Goal: Information Seeking & Learning: Learn about a topic

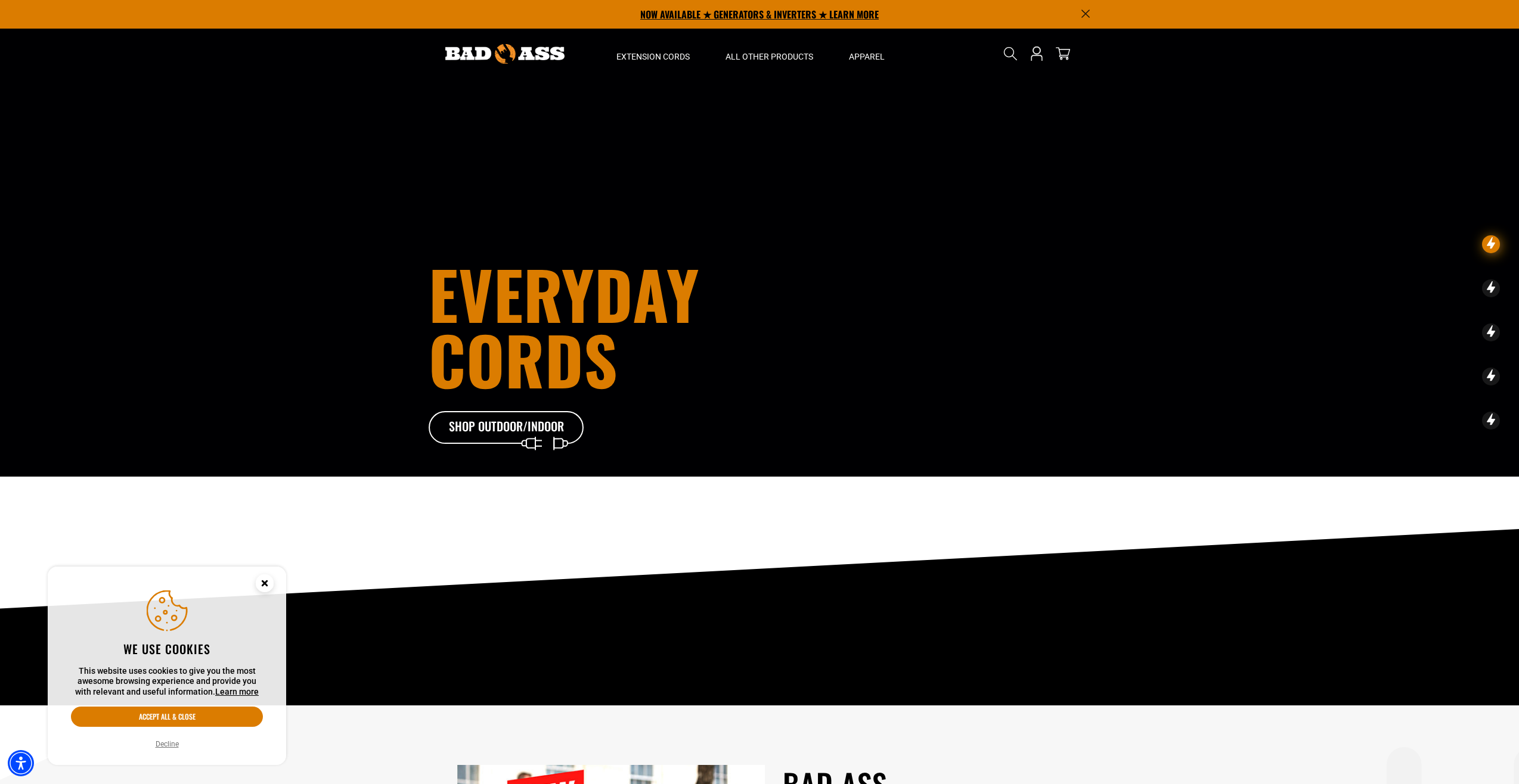
click at [712, 21] on p "NOW AVAILABLE ★ GENERATORS & INVERTERS ★ LEARN MORE" at bounding box center [760, 14] width 662 height 29
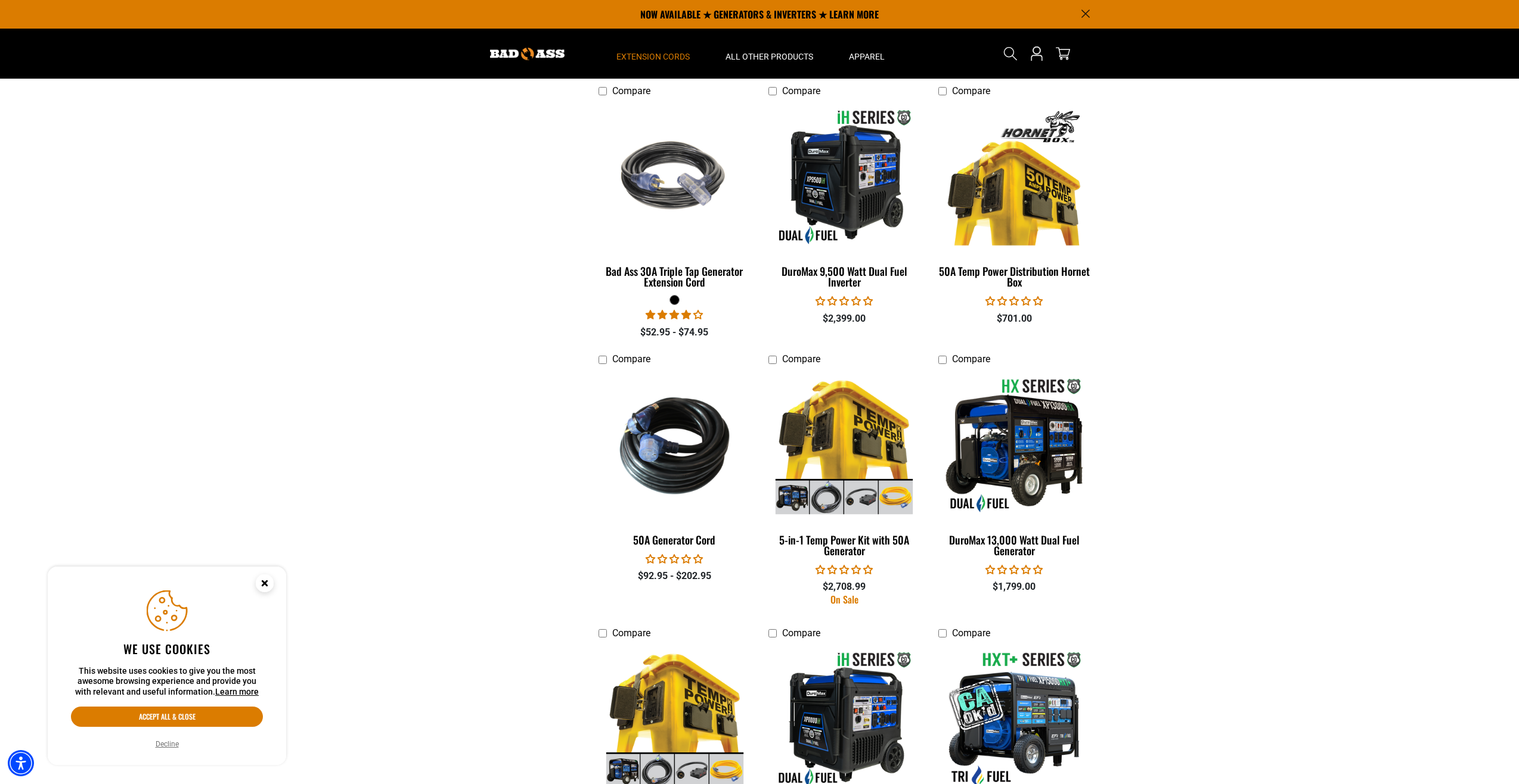
scroll to position [1401, 0]
